Goal: Contribute content: Contribute content

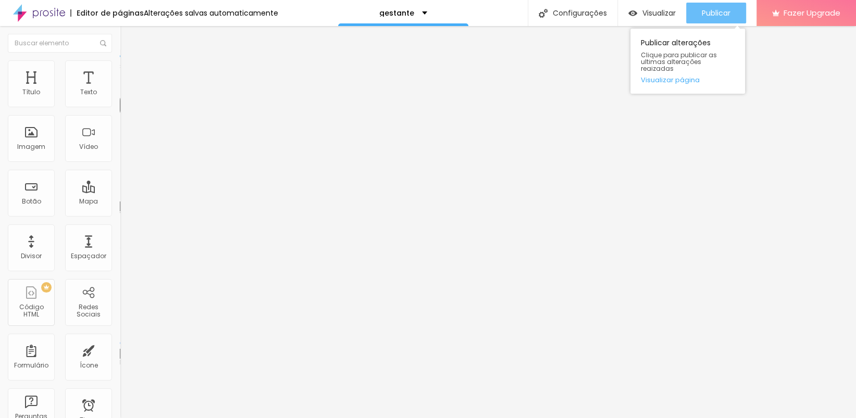
click at [713, 6] on div "Publicar" at bounding box center [716, 13] width 29 height 21
click at [728, 12] on span "Publicar" at bounding box center [716, 13] width 29 height 8
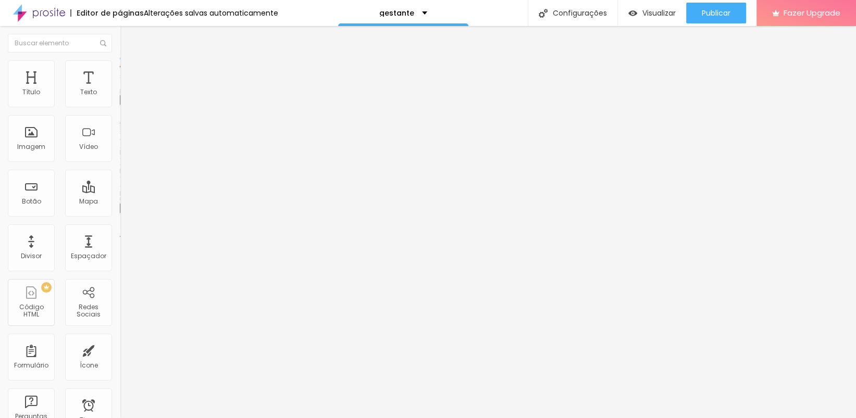
click at [120, 90] on span "Trocar imagem" at bounding box center [148, 85] width 57 height 9
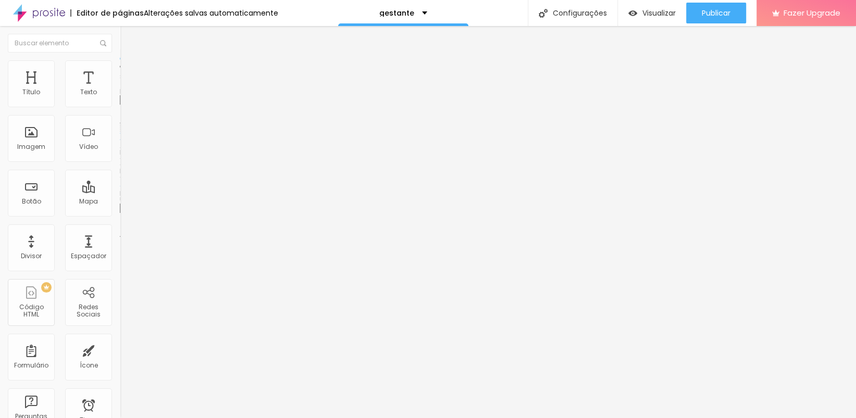
click at [120, 89] on div "Trocar imagem" at bounding box center [180, 84] width 120 height 7
click at [120, 68] on li "Estilo" at bounding box center [180, 65] width 120 height 10
click at [129, 61] on span "Conteúdo" at bounding box center [145, 57] width 32 height 9
click at [120, 90] on span "Trocar imagem" at bounding box center [148, 85] width 57 height 9
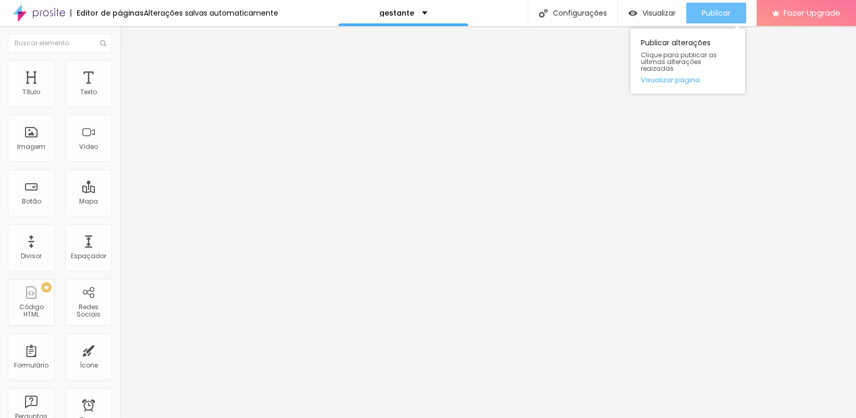
click at [707, 19] on div "Publicar" at bounding box center [716, 13] width 29 height 21
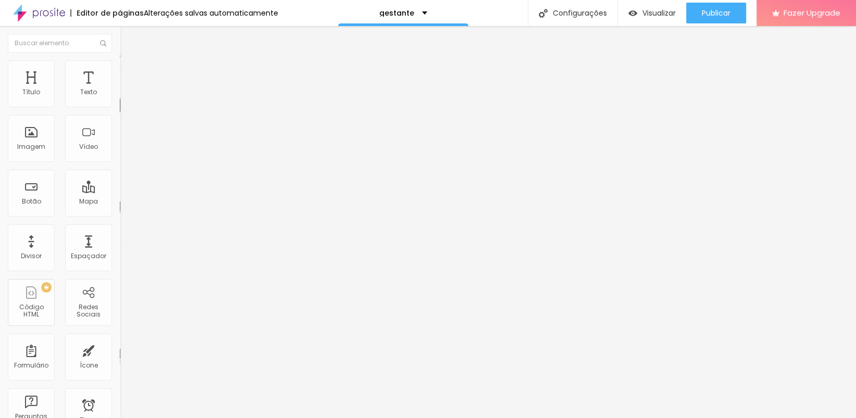
click at [129, 71] on span "Avançado" at bounding box center [146, 67] width 34 height 9
click at [129, 61] on span "Estilo" at bounding box center [137, 57] width 16 height 9
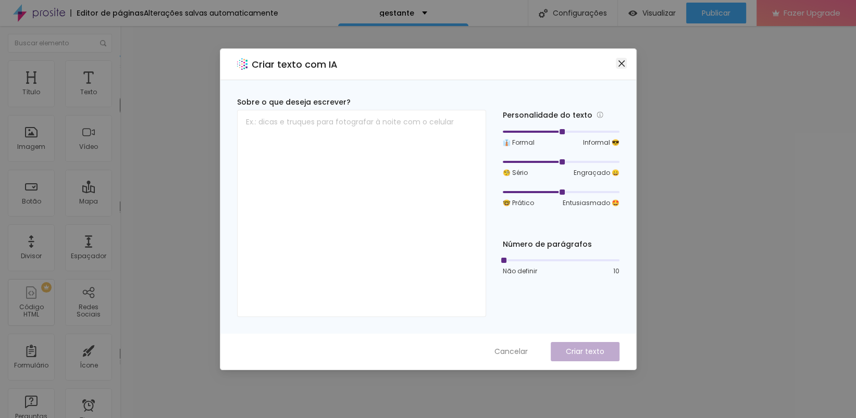
click at [621, 59] on icon "close" at bounding box center [621, 63] width 8 height 8
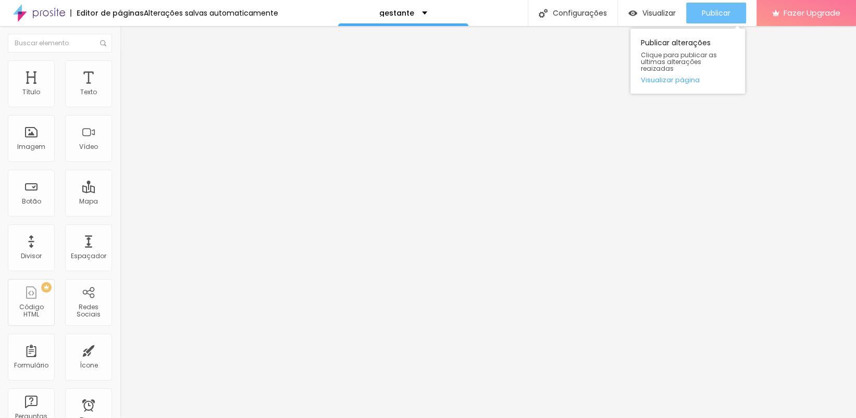
click at [710, 14] on span "Publicar" at bounding box center [716, 13] width 29 height 8
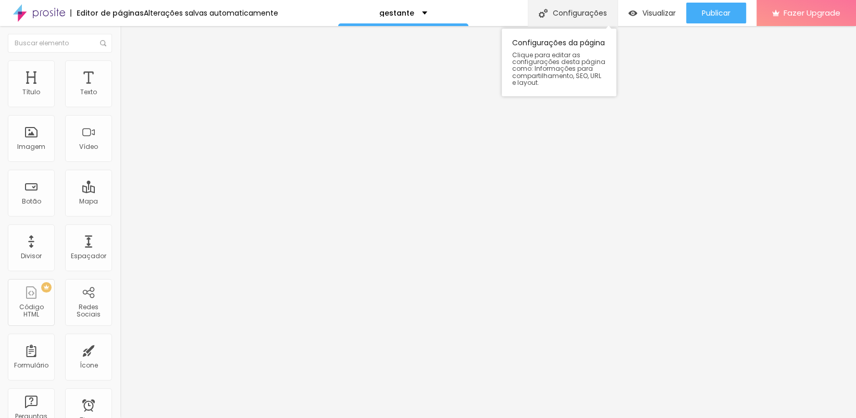
click at [558, 16] on div "Configurações" at bounding box center [573, 13] width 90 height 26
